Goal: Information Seeking & Learning: Learn about a topic

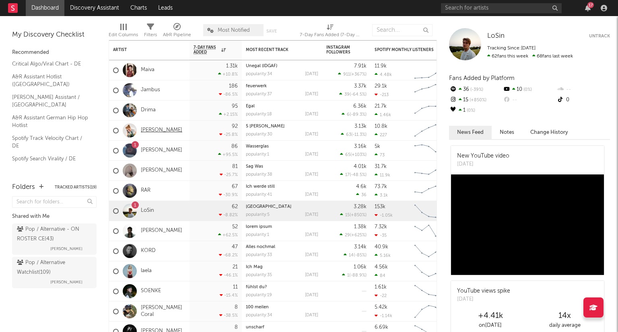
click at [162, 130] on link "[PERSON_NAME]" at bounding box center [161, 130] width 41 height 7
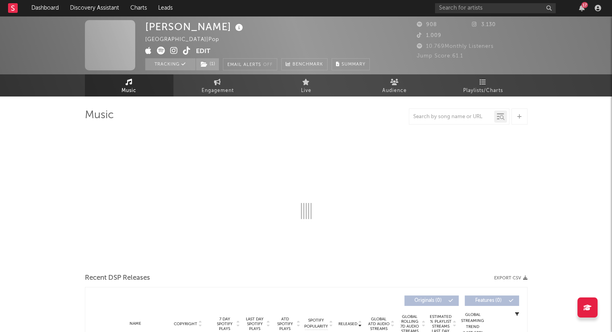
select select "1w"
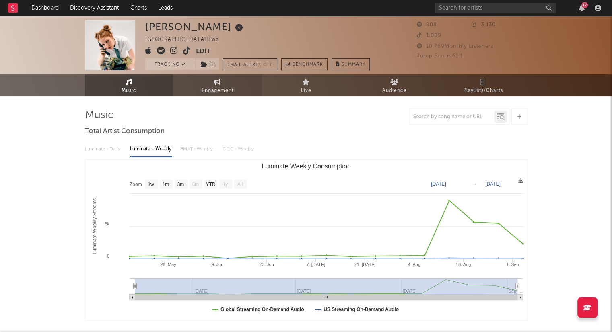
click at [216, 88] on span "Engagement" at bounding box center [217, 91] width 32 height 10
select select "1w"
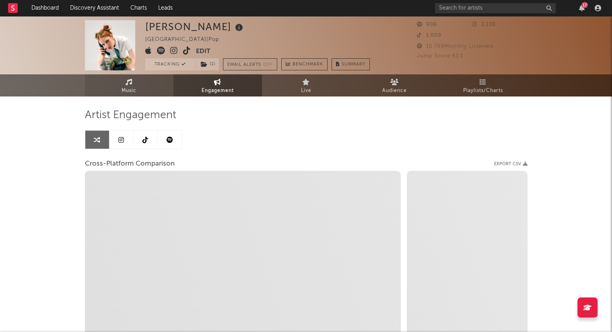
click at [151, 88] on link "Music" at bounding box center [129, 85] width 88 height 22
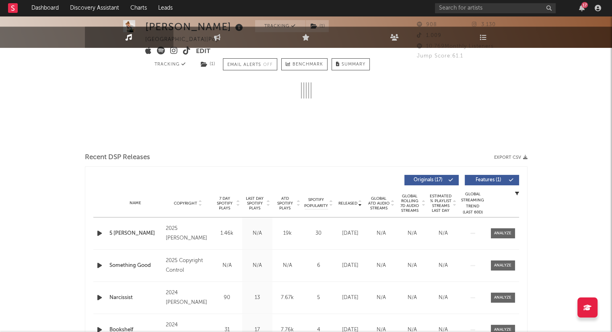
select select "1w"
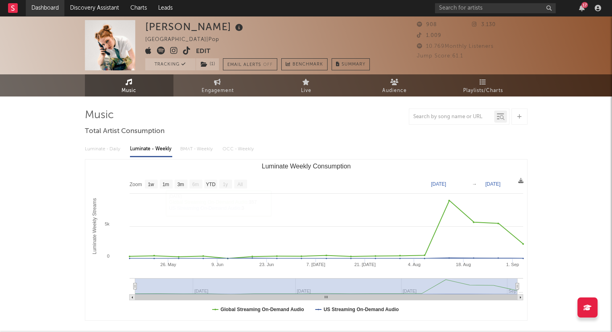
click at [48, 10] on link "Dashboard" at bounding box center [45, 8] width 39 height 16
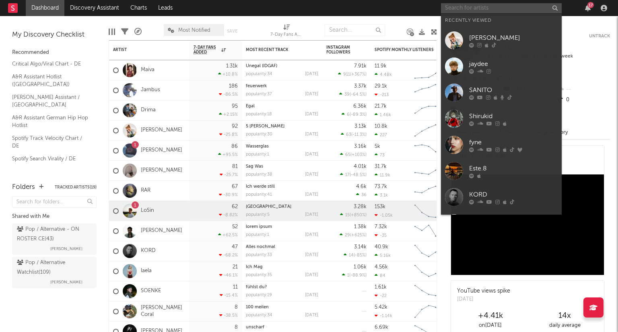
click at [485, 11] on input "text" at bounding box center [501, 8] width 121 height 10
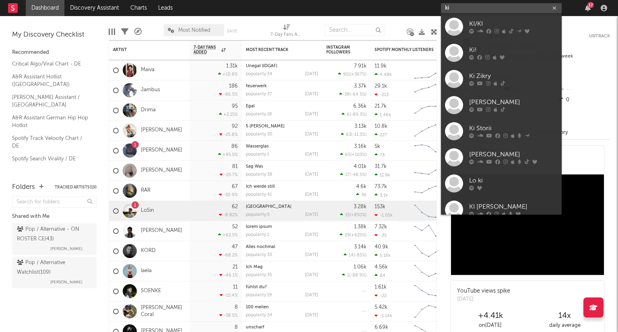
type input "k"
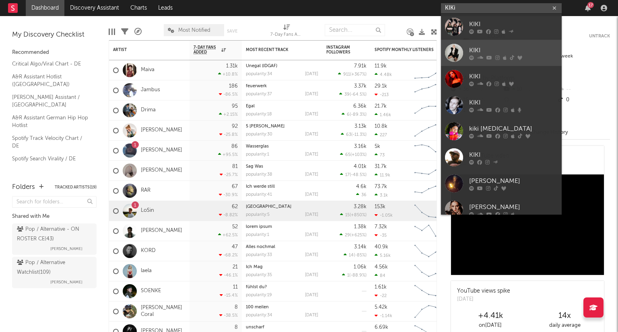
type input "KIKi"
click at [498, 45] on div "KIKI" at bounding box center [513, 50] width 88 height 10
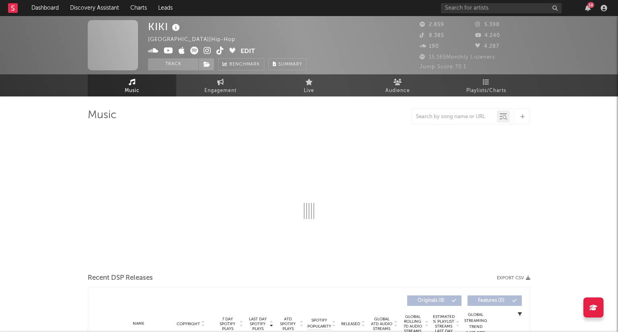
select select "6m"
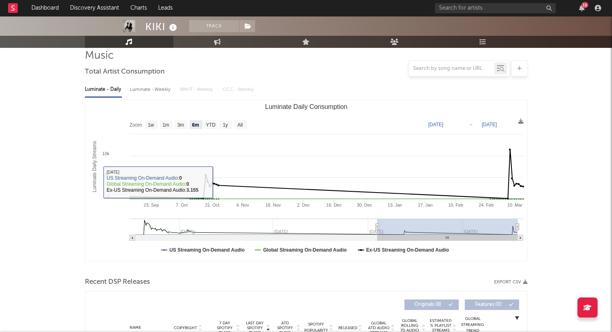
scroll to position [241, 0]
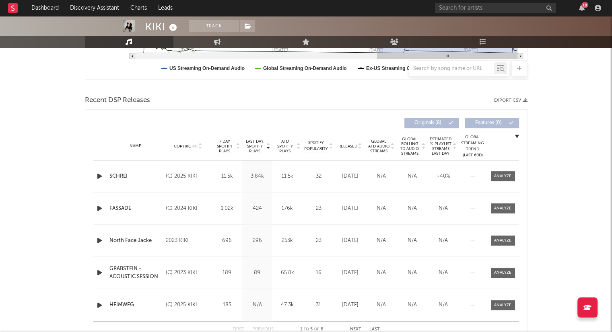
click at [360, 148] on icon at bounding box center [360, 147] width 4 height 3
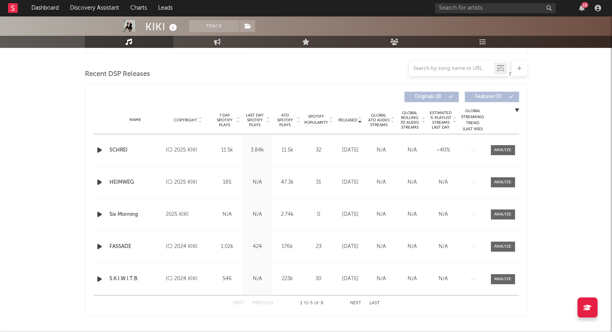
scroll to position [281, 0]
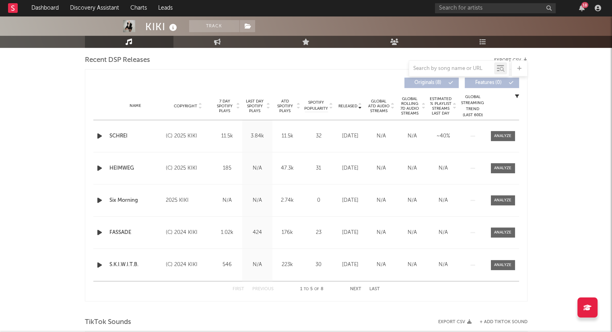
click at [359, 288] on button "Next" at bounding box center [355, 289] width 11 height 4
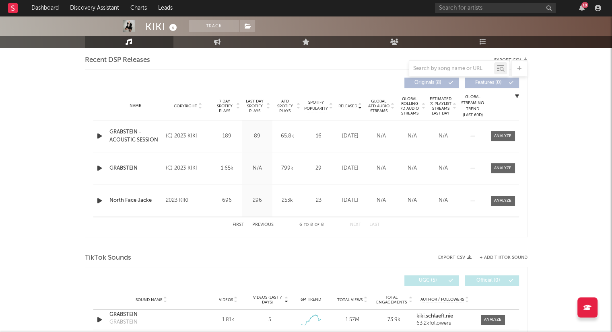
click at [242, 224] on button "First" at bounding box center [238, 225] width 12 height 4
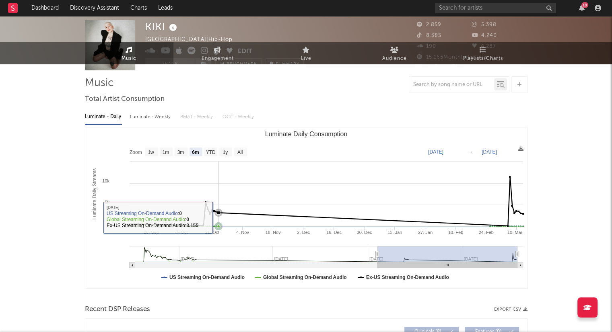
scroll to position [0, 0]
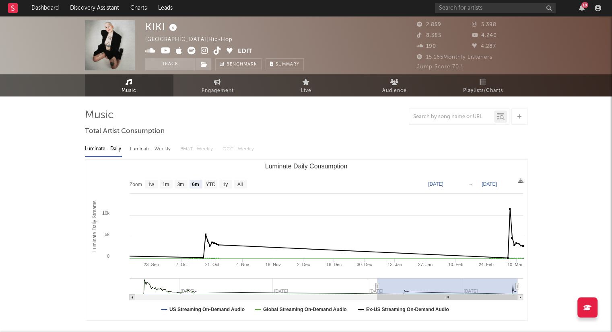
click at [202, 50] on icon at bounding box center [205, 51] width 8 height 8
